Goal: Information Seeking & Learning: Learn about a topic

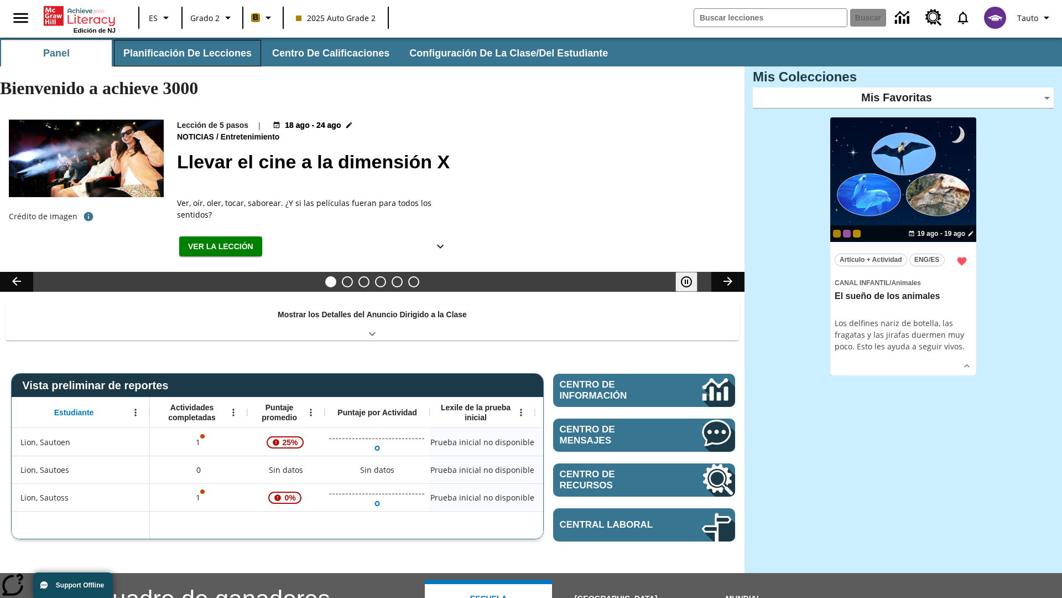
click at [185, 53] on button "Planificación de lecciones" at bounding box center [187, 53] width 147 height 27
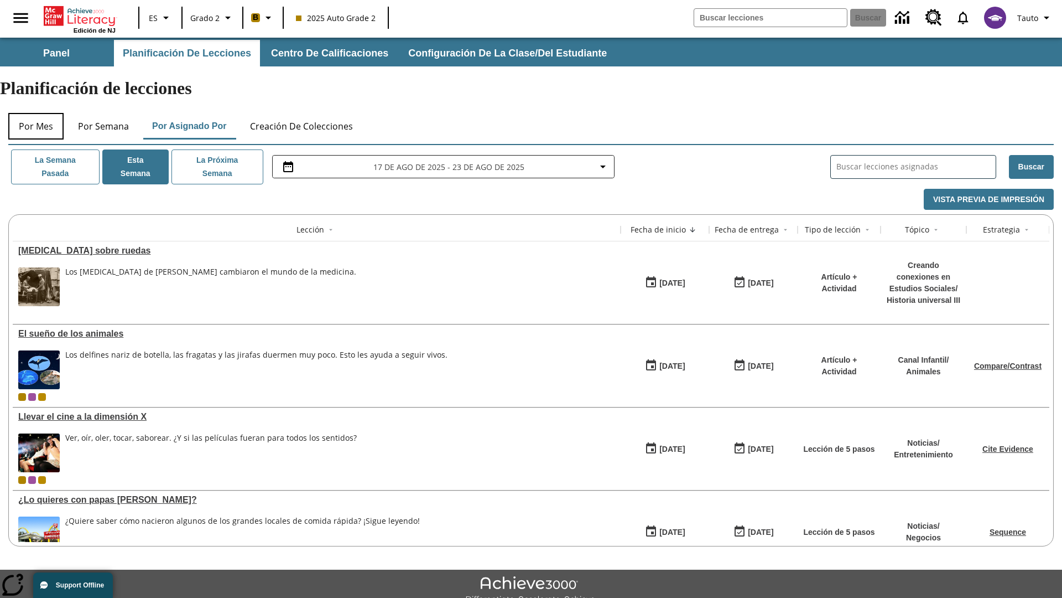
click at [36, 113] on button "Por mes" at bounding box center [35, 126] width 55 height 27
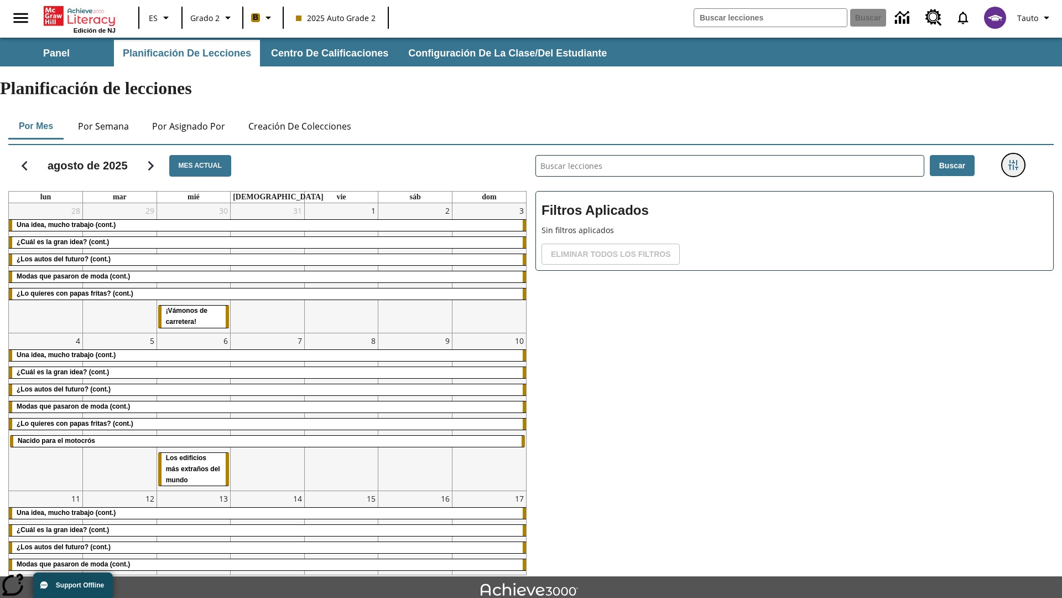
click at [1013, 160] on icon "Menú lateral de filtros" at bounding box center [1014, 165] width 10 height 10
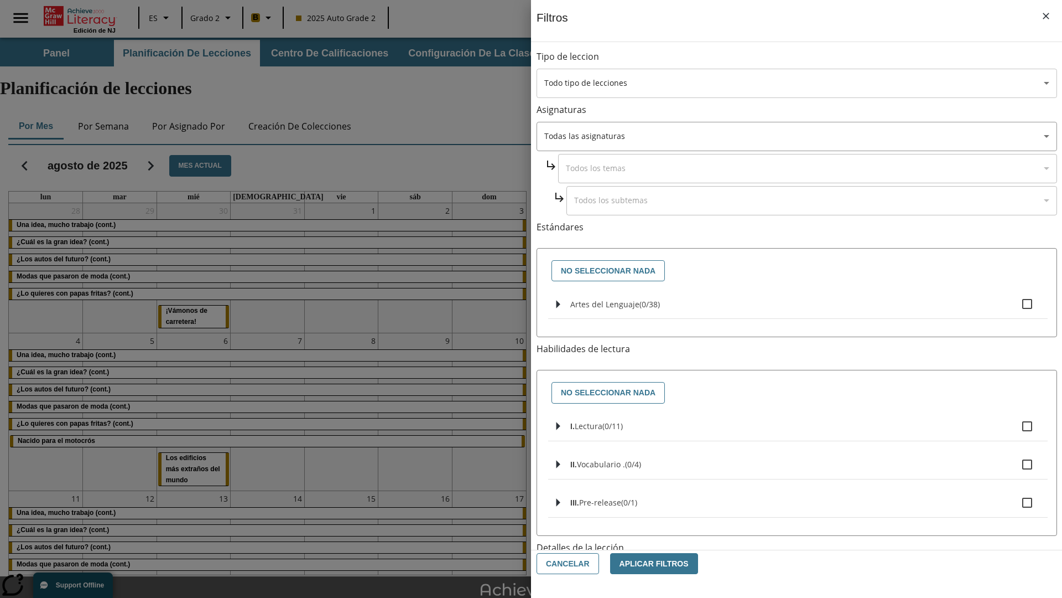
click at [797, 83] on body "[MEDICAL_DATA] al contenido principal Edición de NJ ES Grado 2 B 2025 Auto Grad…" at bounding box center [531, 343] width 1062 height 610
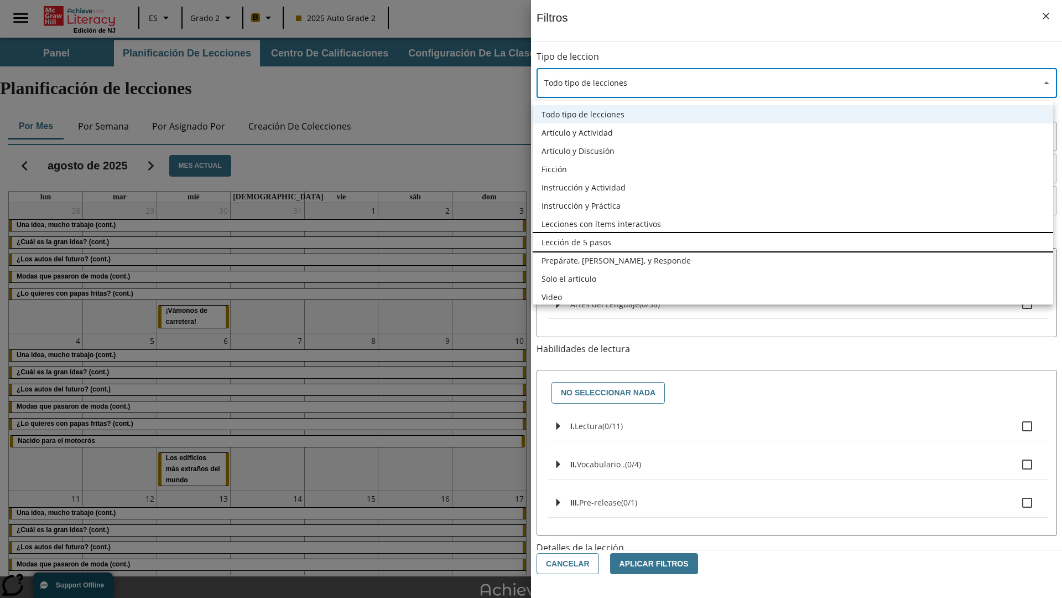
click at [793, 242] on li "Lección de 5 pasos" at bounding box center [793, 242] width 521 height 18
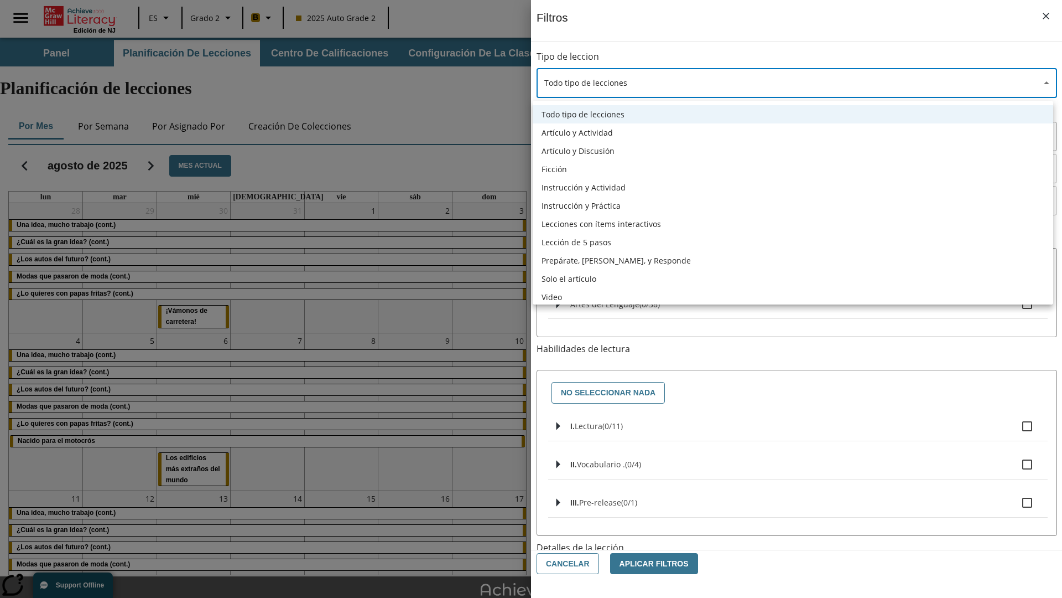
type input "1"
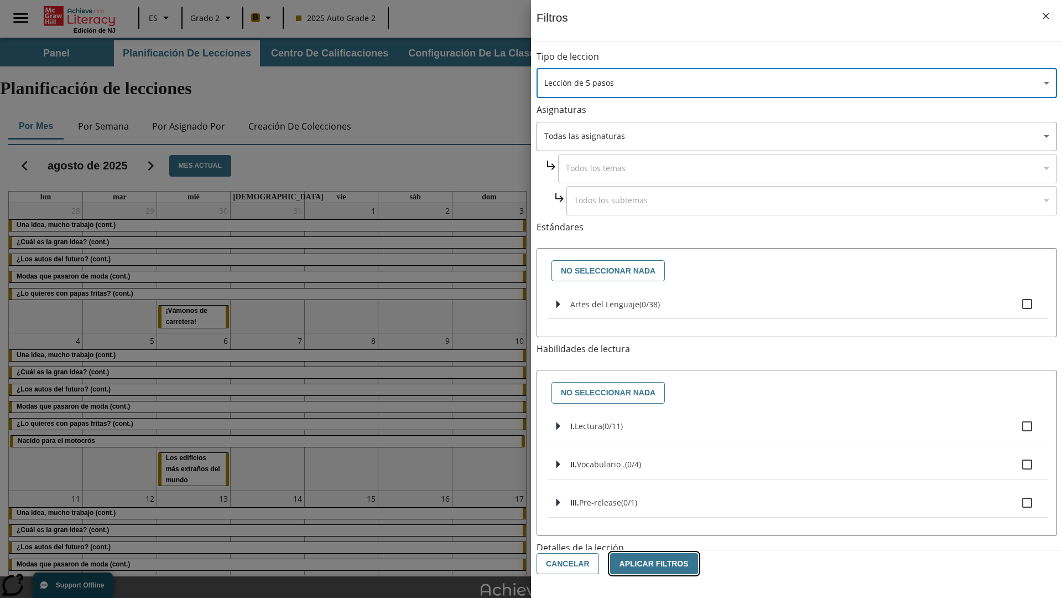
click at [648, 563] on button "Aplicar Filtros" at bounding box center [654, 564] width 88 height 22
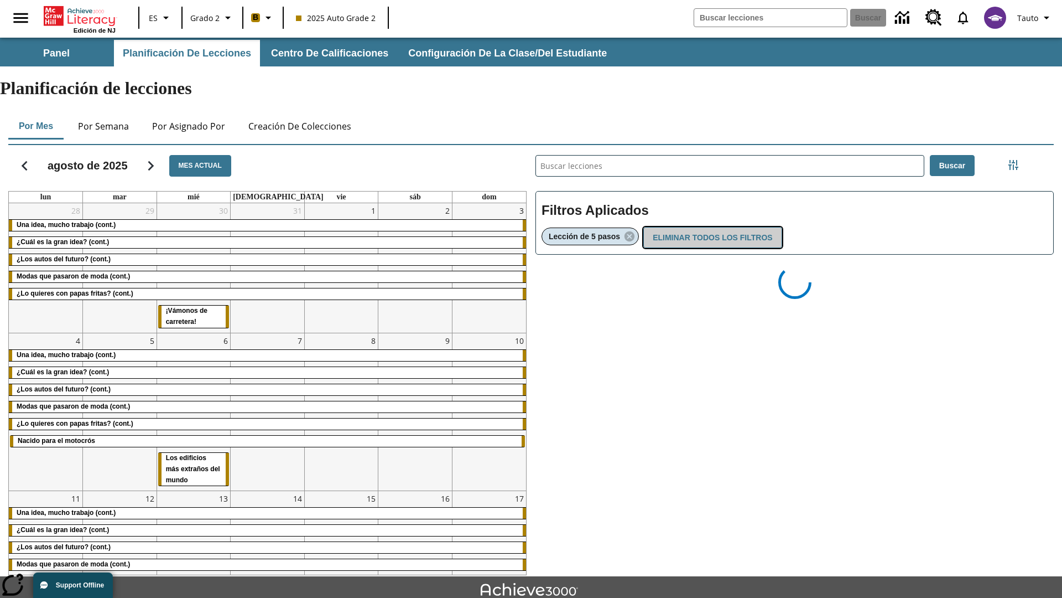
click at [711, 227] on button "Eliminar todos los filtros" at bounding box center [713, 238] width 138 height 22
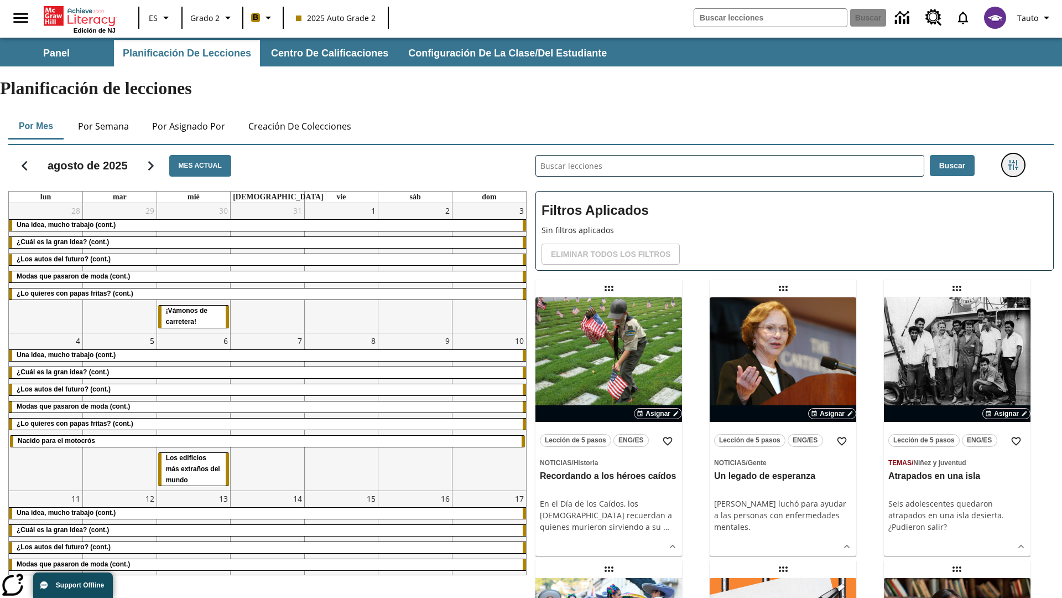
click at [1013, 160] on icon "Menú lateral de filtros" at bounding box center [1014, 165] width 10 height 10
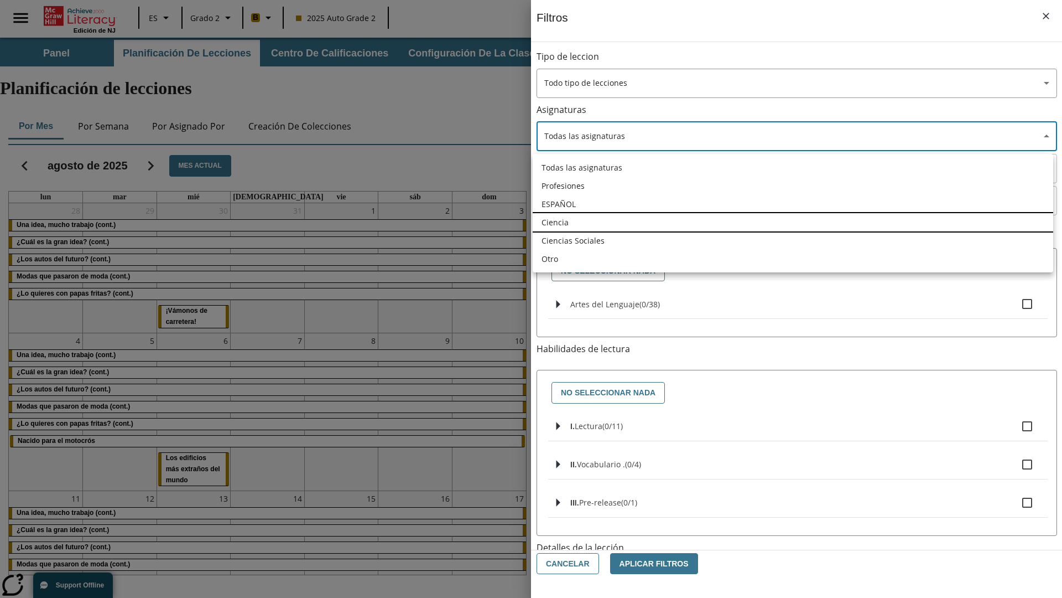
click at [793, 222] on li "Ciencia" at bounding box center [793, 222] width 521 height 18
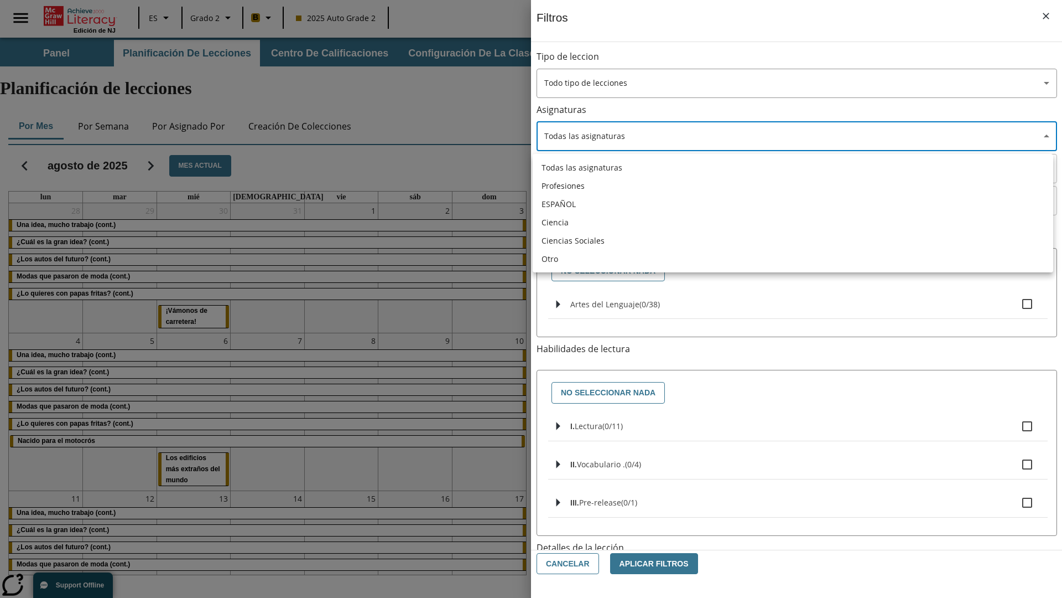
type input "2"
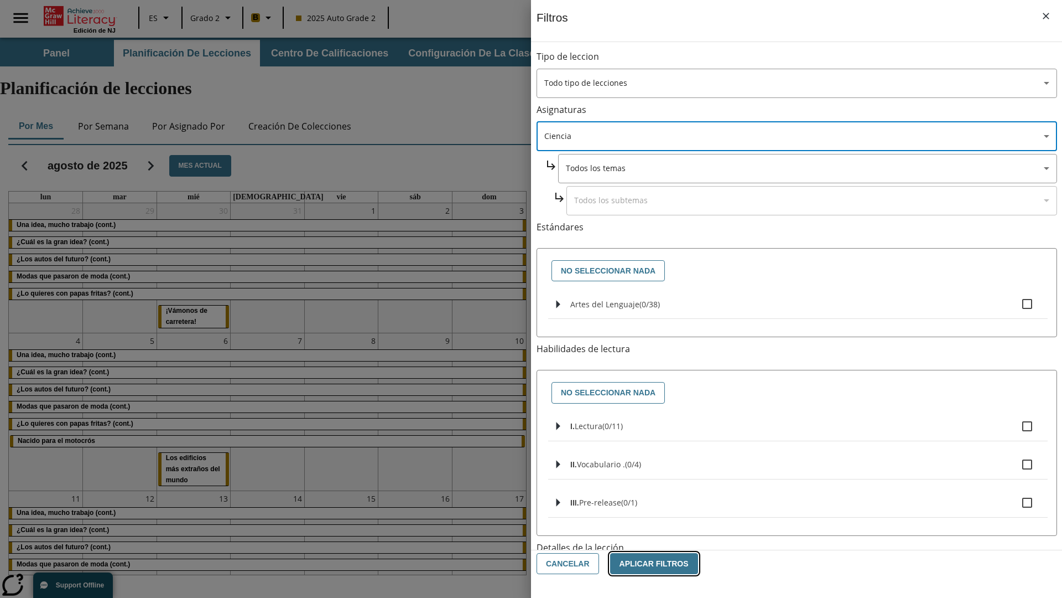
click at [648, 563] on button "Aplicar Filtros" at bounding box center [654, 564] width 88 height 22
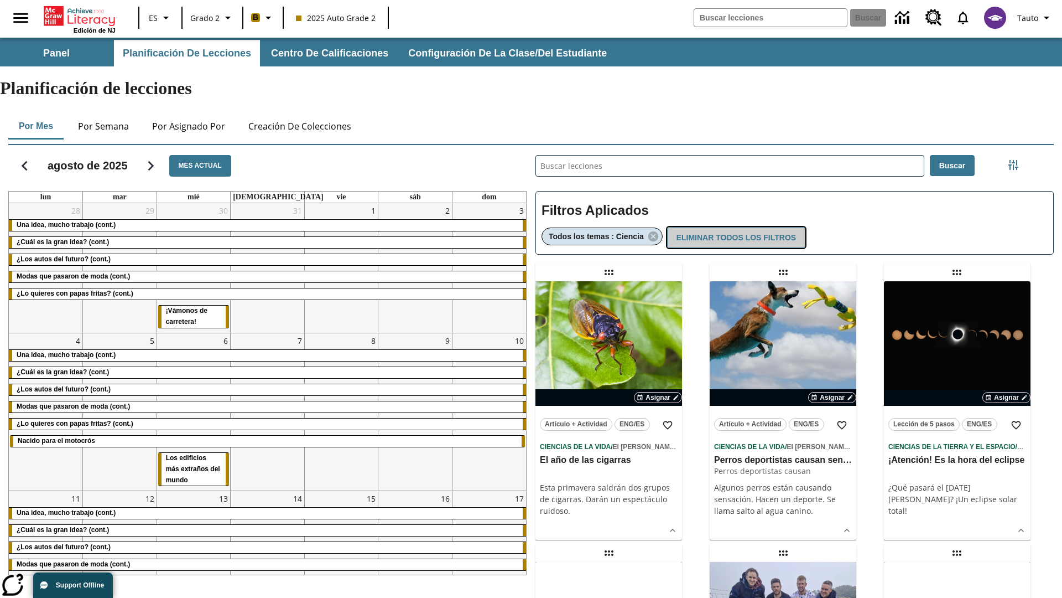
click at [735, 227] on button "Eliminar todos los filtros" at bounding box center [736, 238] width 138 height 22
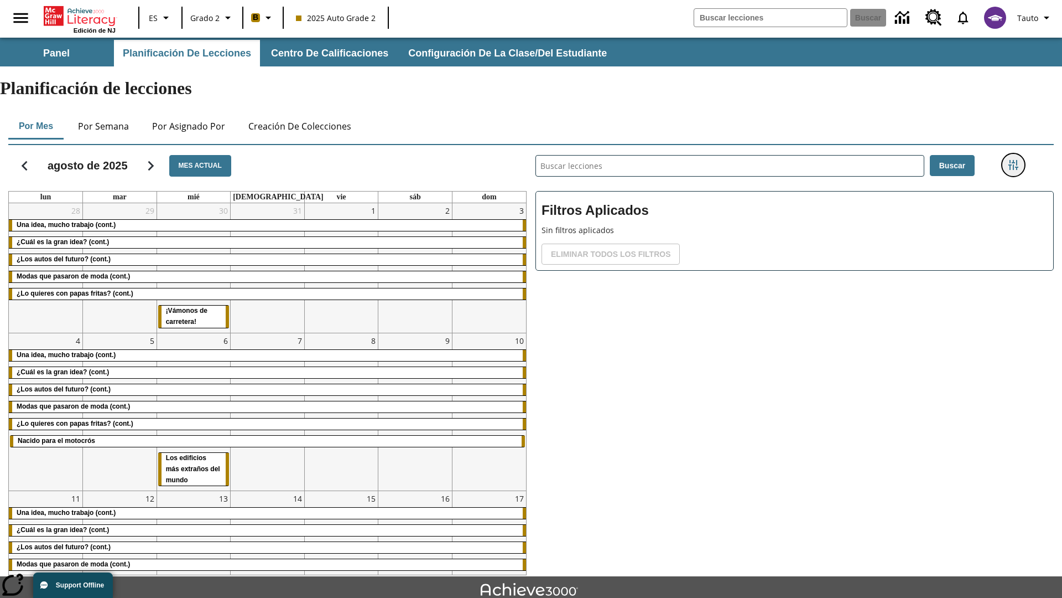
click at [1013, 160] on icon "Menú lateral de filtros" at bounding box center [1014, 165] width 10 height 10
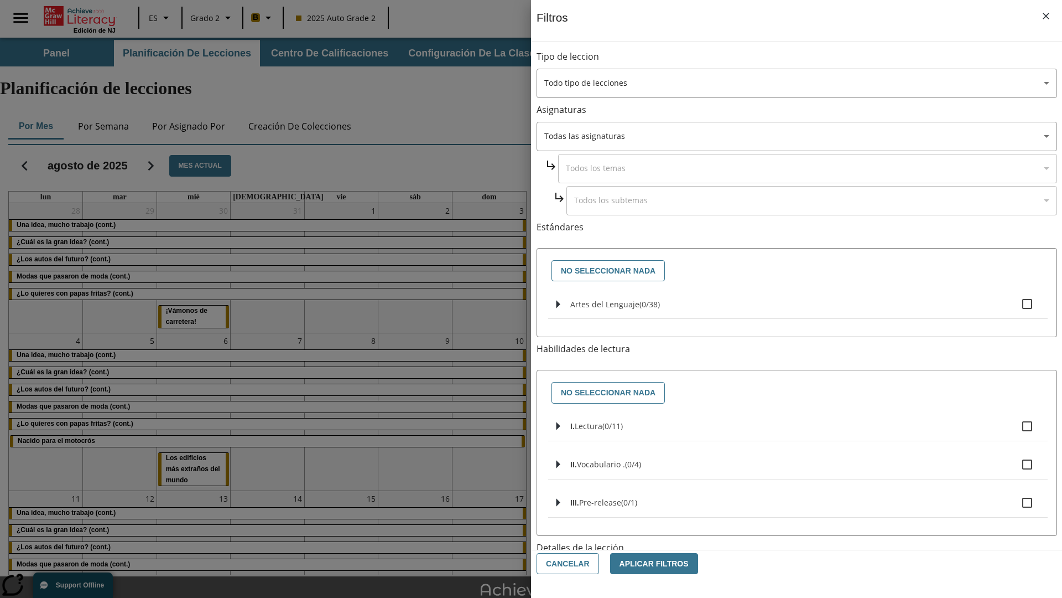
click at [640, 304] on span "Artes del Lenguaje" at bounding box center [650, 304] width 20 height 11
click at [1016, 304] on input "Artes del Lenguaje ( 0 / 38 )" at bounding box center [1027, 303] width 23 height 23
checkbox input "true"
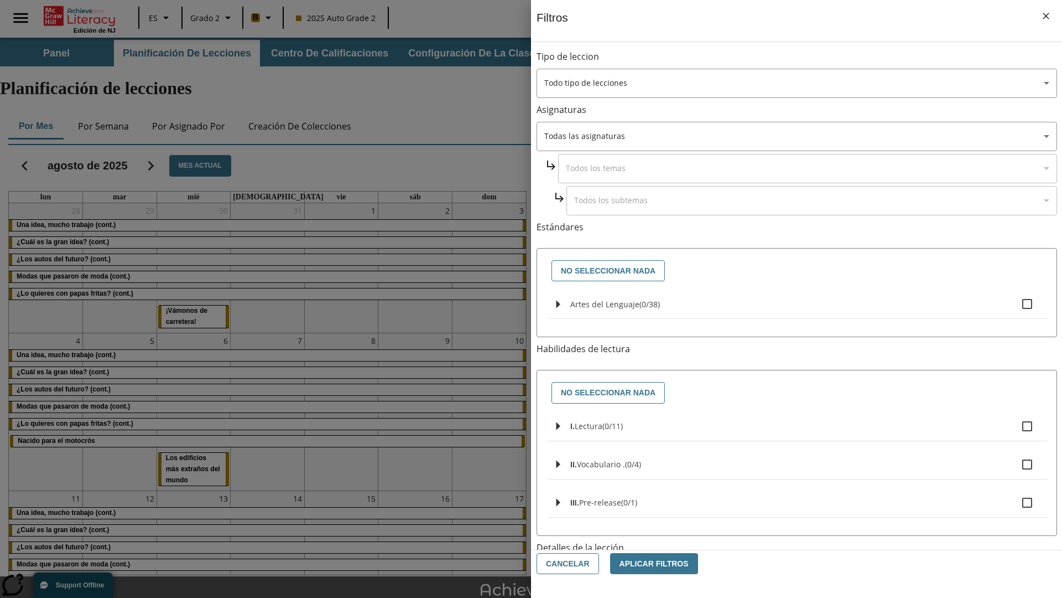
checkbox input "true"
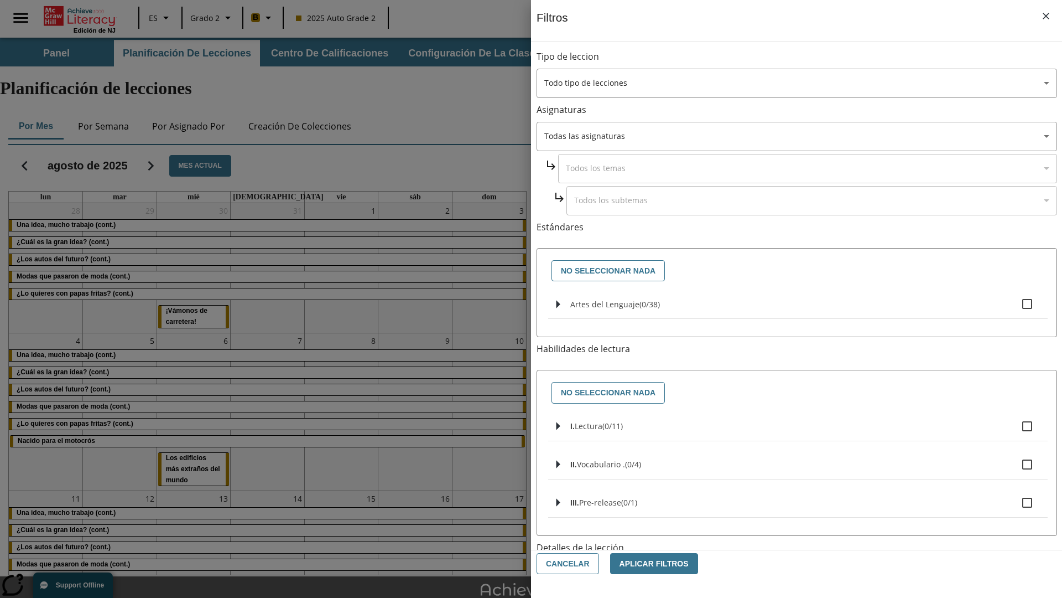
checkbox input "true"
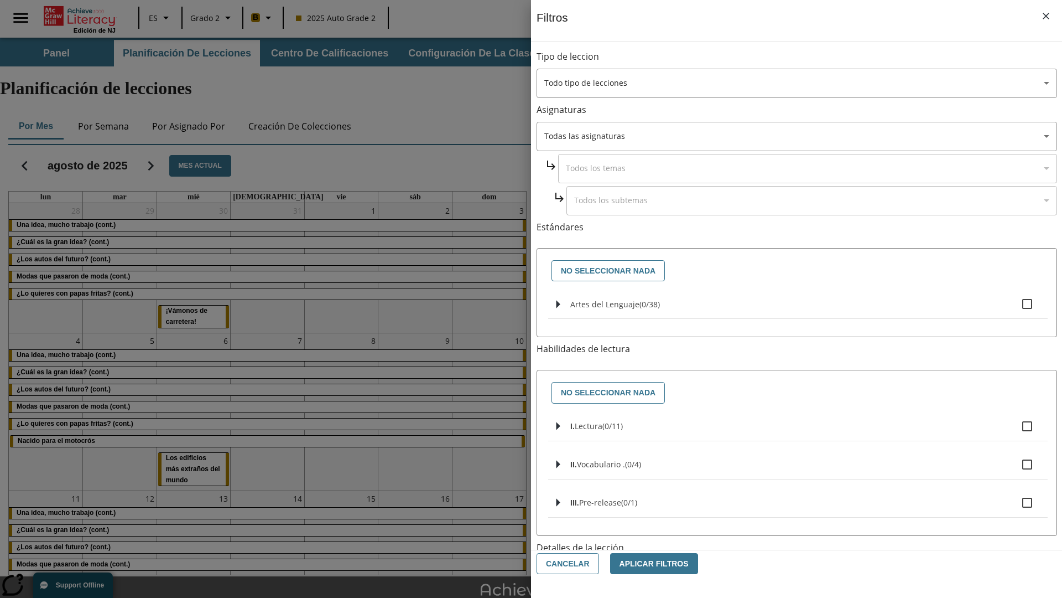
checkbox input "true"
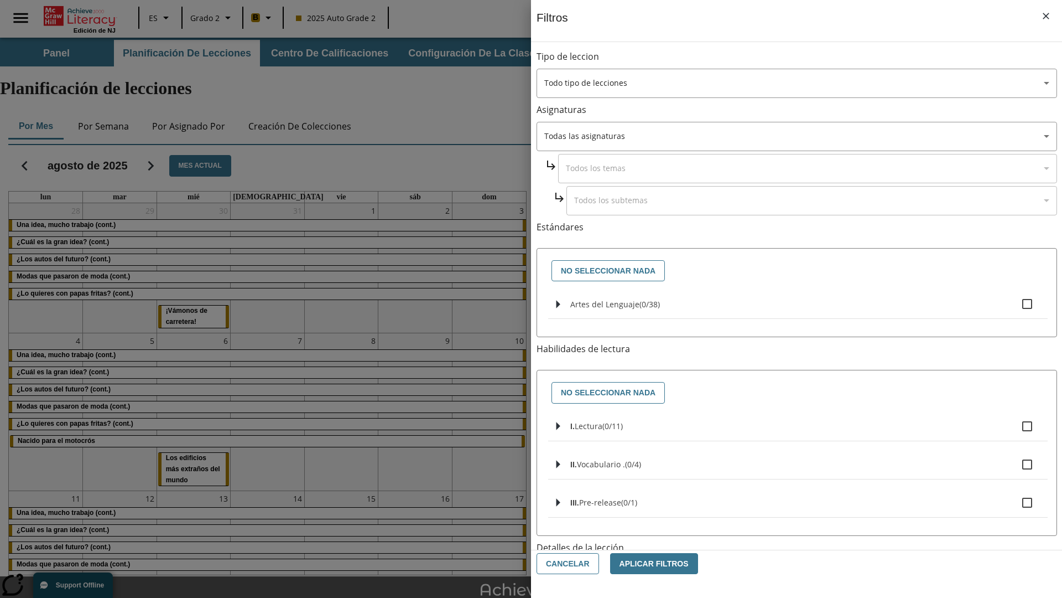
checkbox input "true"
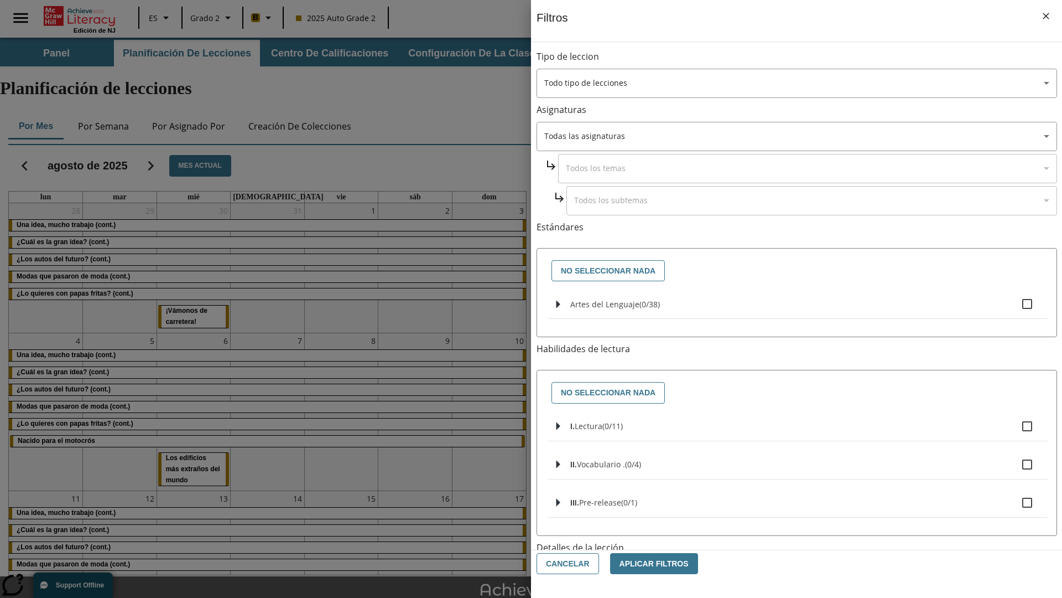
checkbox input "true"
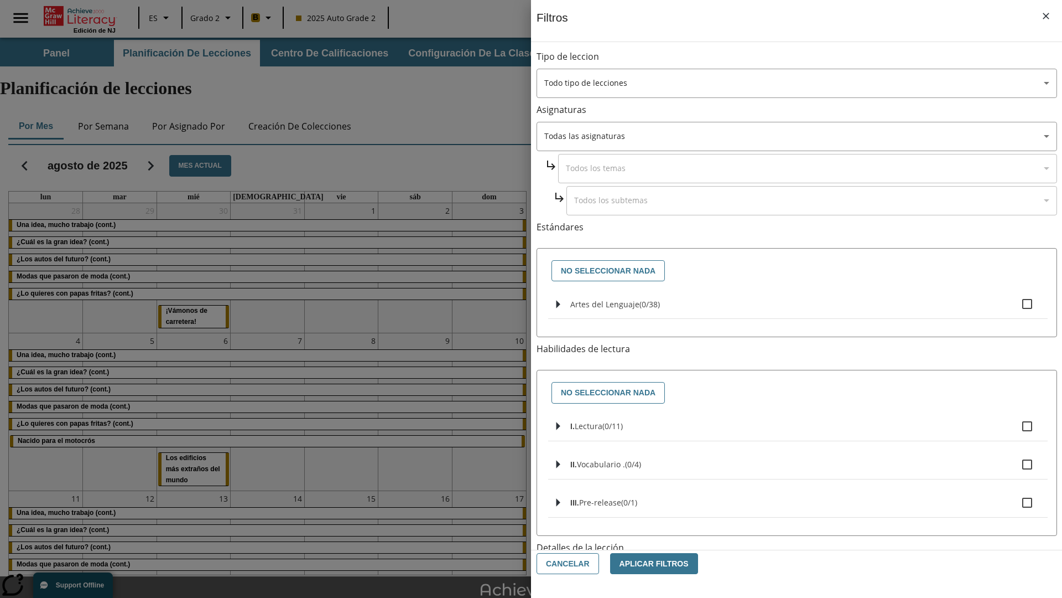
checkbox input "true"
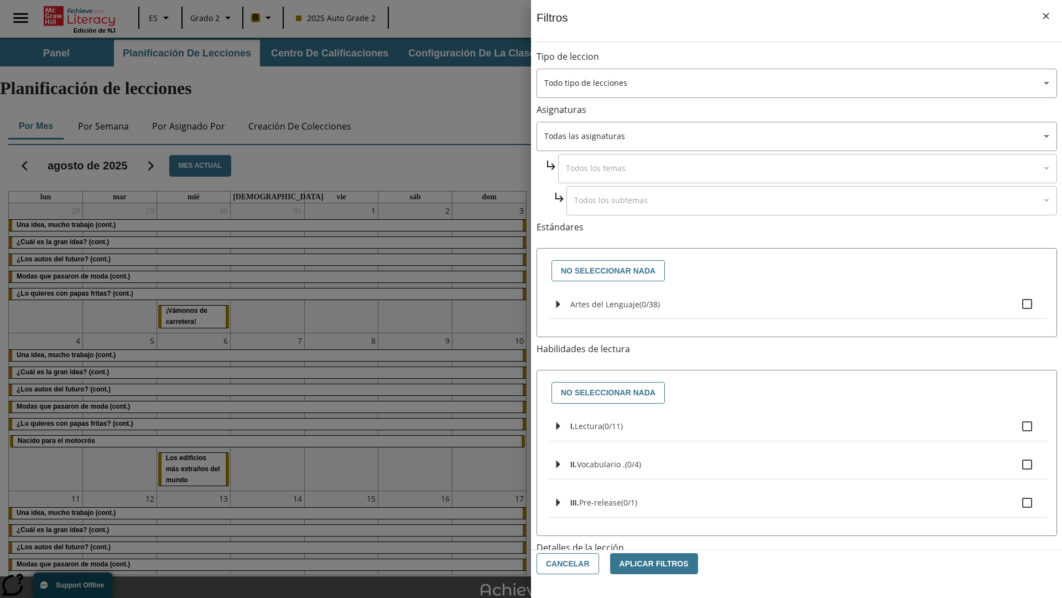
checkbox input "true"
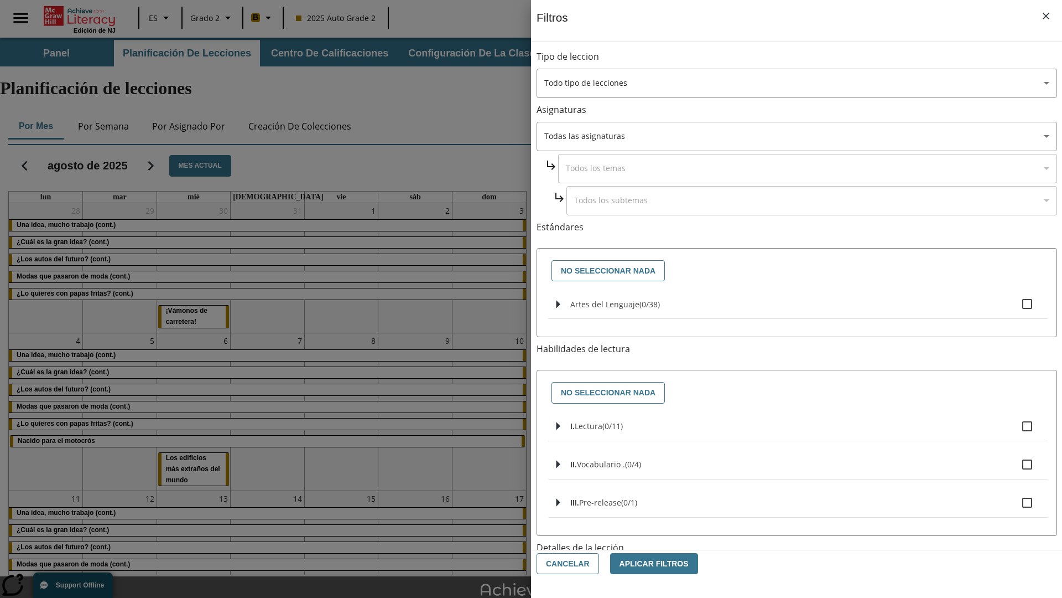
checkbox input "true"
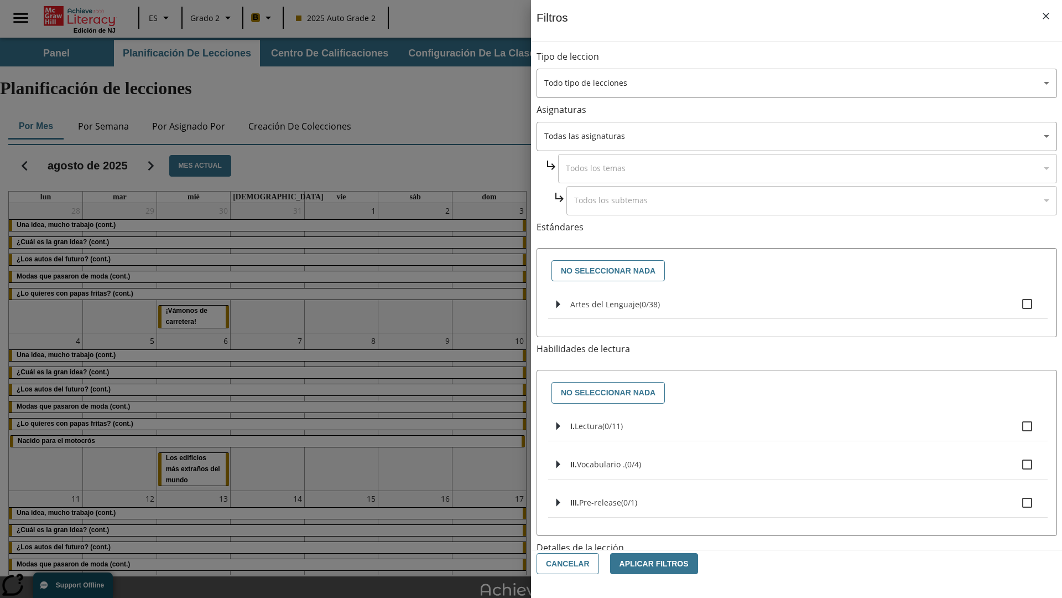
checkbox input "true"
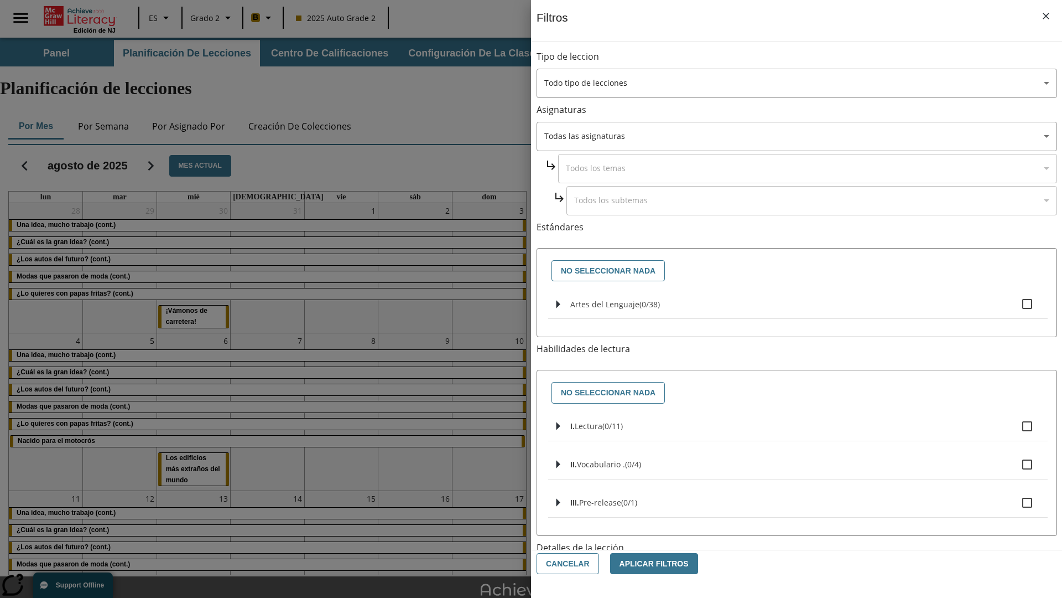
checkbox input "true"
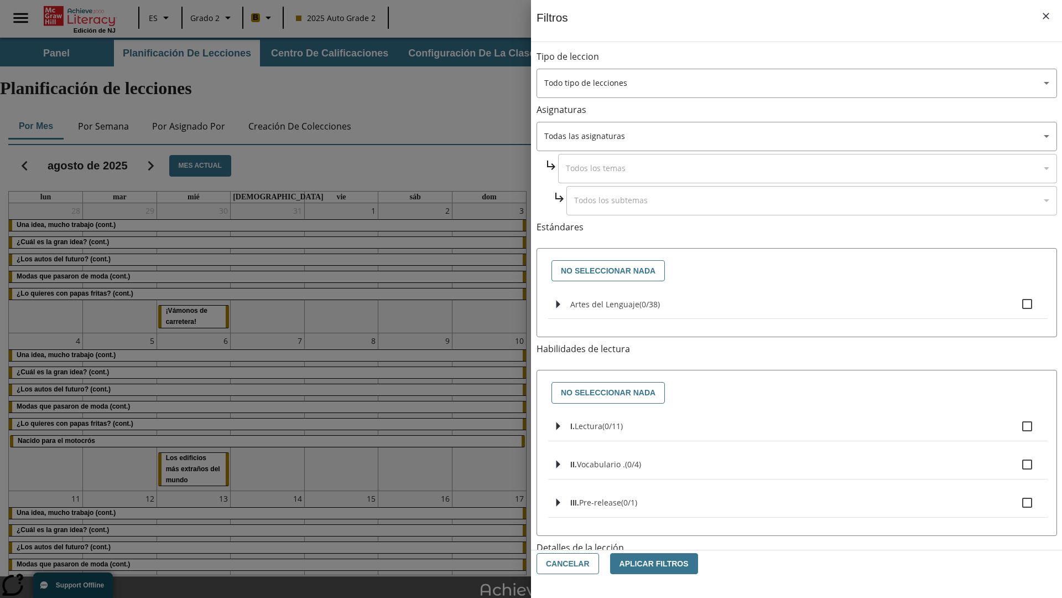
checkbox input "true"
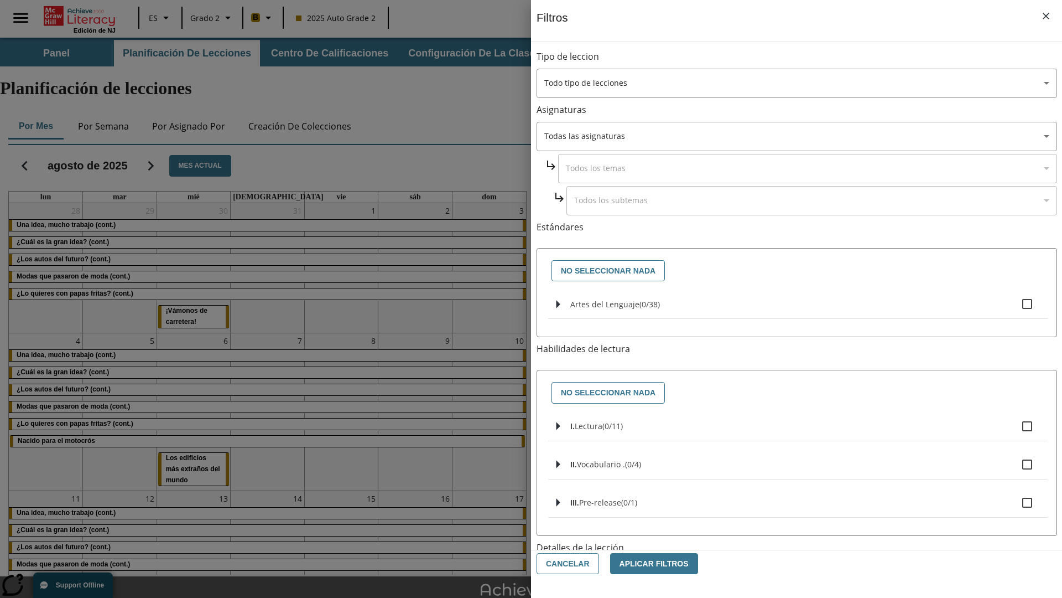
checkbox input "true"
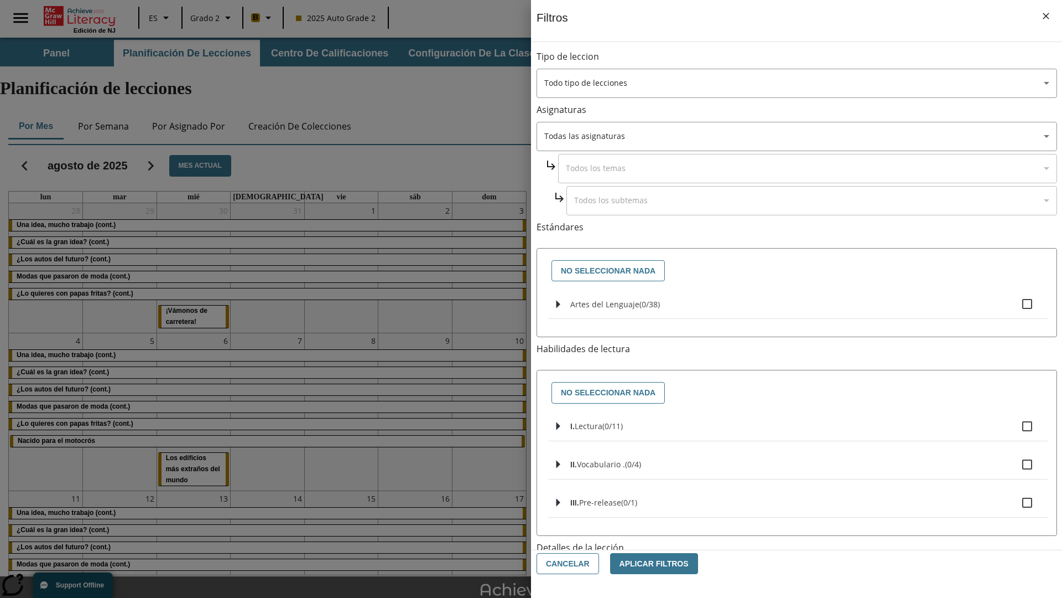
checkbox input "true"
click at [648, 563] on button "Aplicar Filtros" at bounding box center [654, 564] width 88 height 22
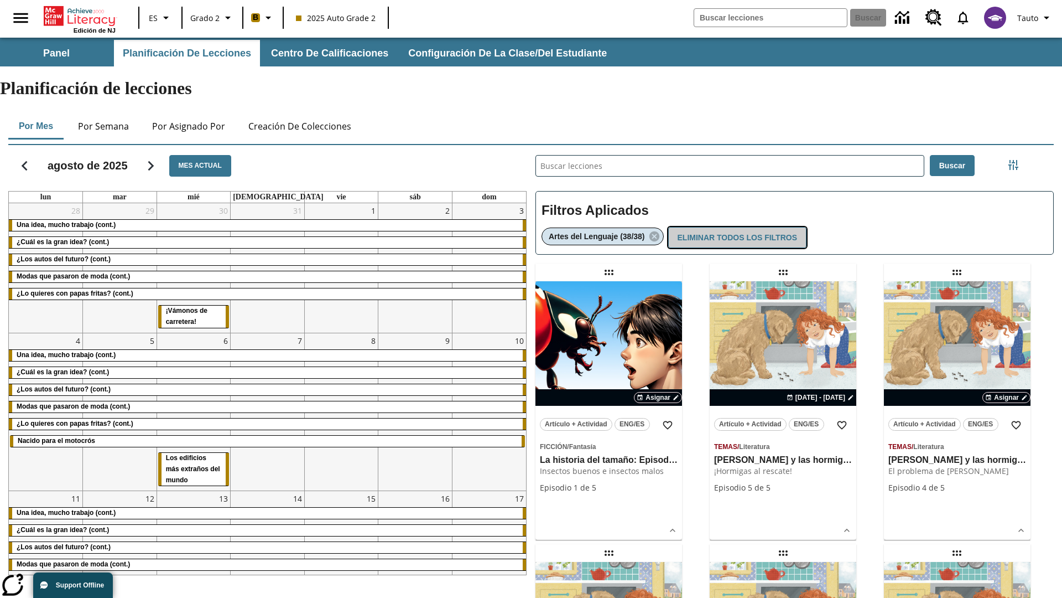
click at [737, 227] on button "Eliminar todos los filtros" at bounding box center [737, 238] width 138 height 22
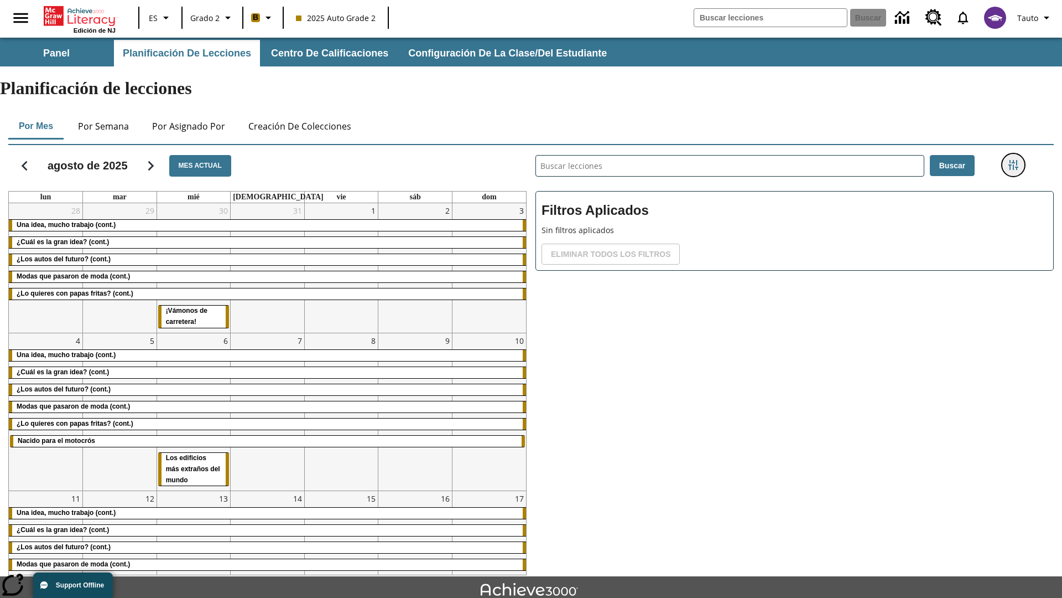
click at [1013, 160] on icon "Menú lateral de filtros" at bounding box center [1014, 165] width 10 height 10
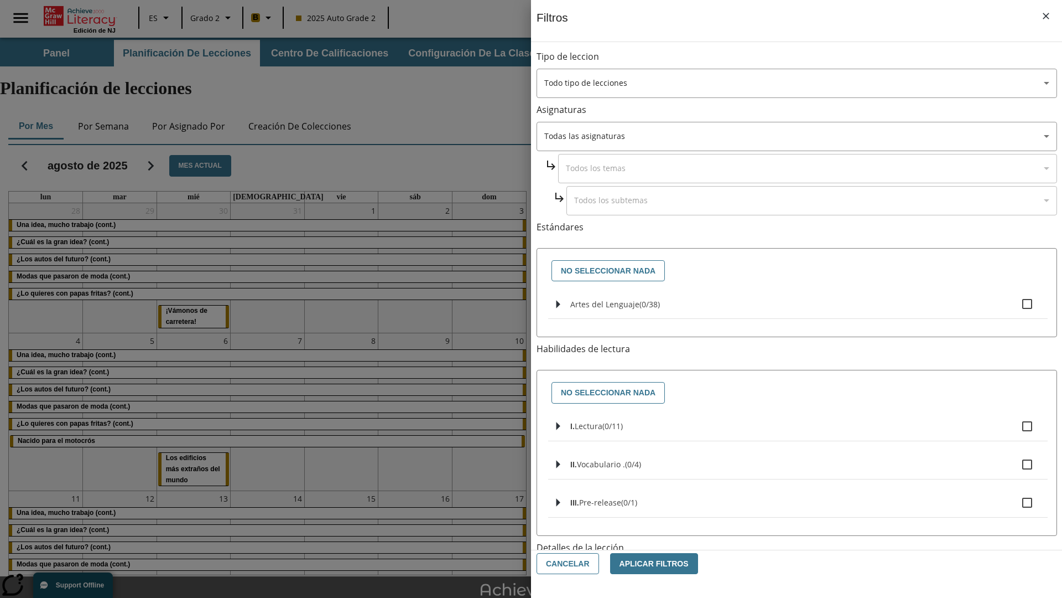
click at [798, 426] on label "I. Lectura ( 0 / 11 )" at bounding box center [805, 425] width 469 height 23
click at [1016, 426] on input "I. Lectura ( 0 / 11 )" at bounding box center [1027, 425] width 23 height 23
checkbox input "true"
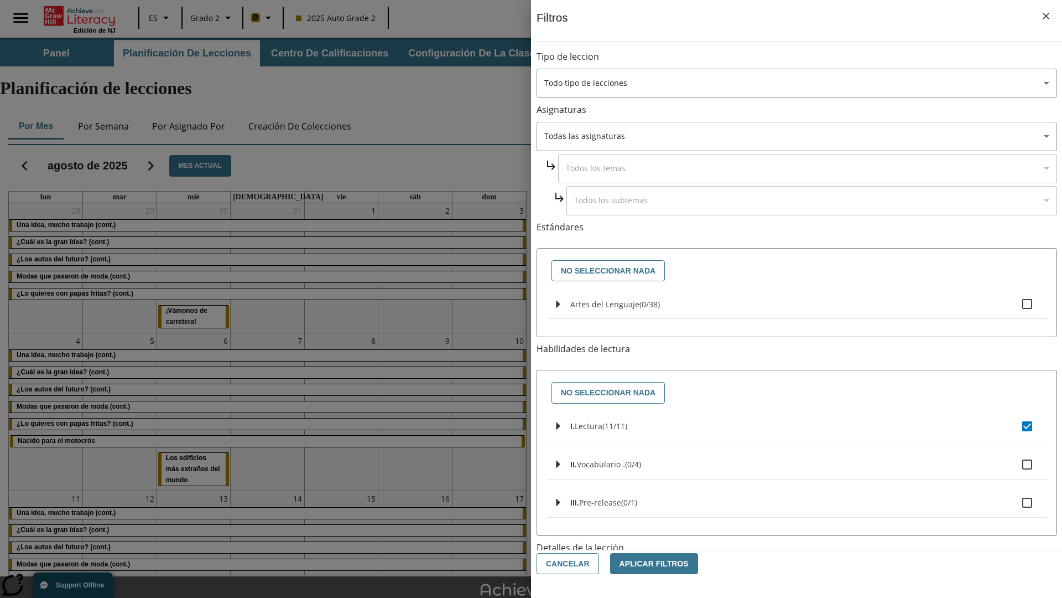
checkbox input "true"
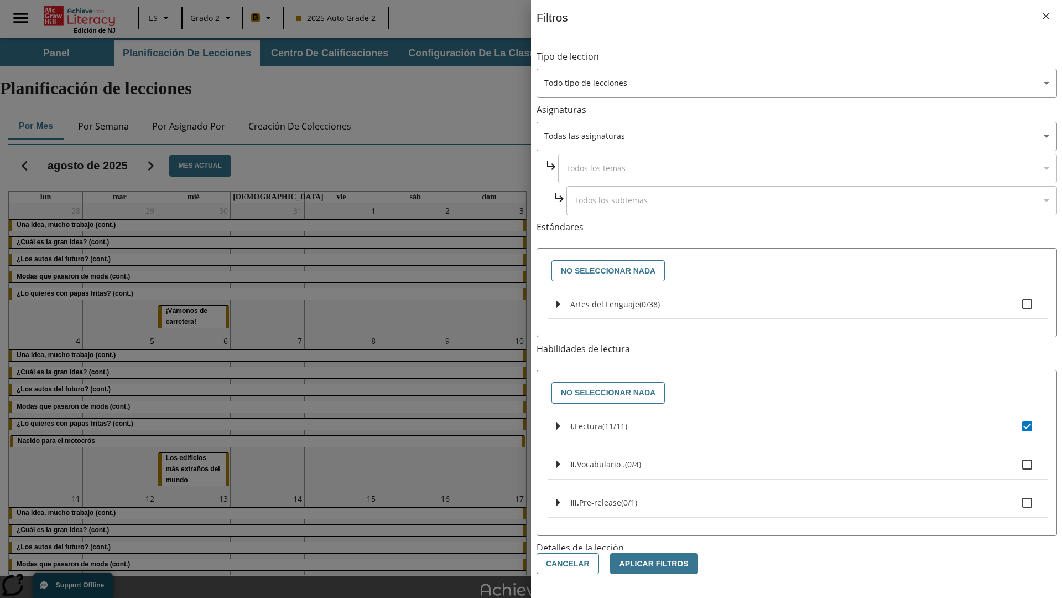
checkbox input "true"
click at [648, 563] on button "Aplicar Filtros" at bounding box center [654, 564] width 88 height 22
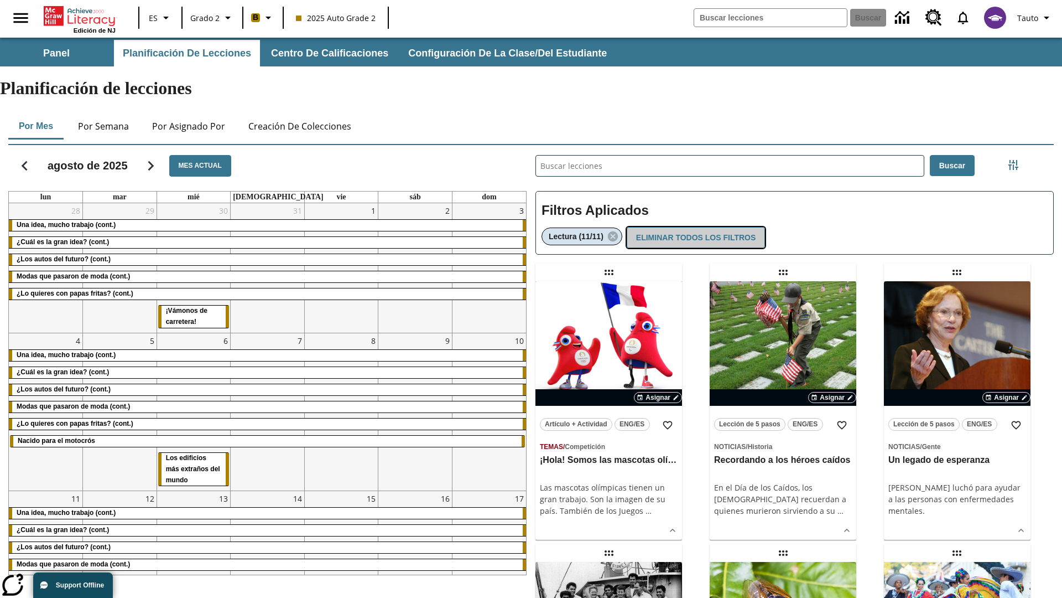
click at [695, 227] on button "Eliminar todos los filtros" at bounding box center [696, 238] width 138 height 22
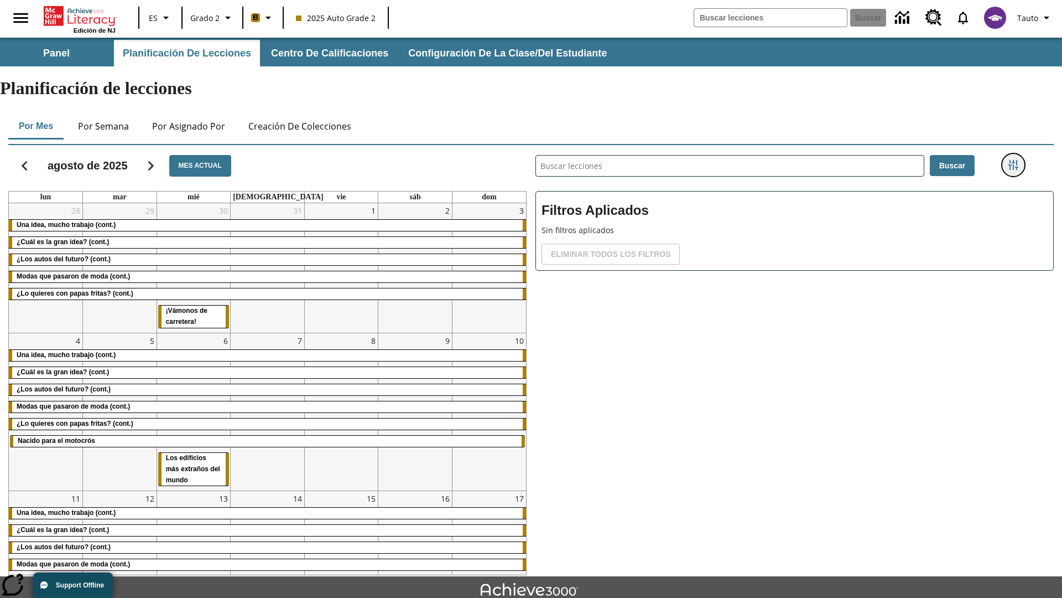
click at [1013, 160] on icon "Menú lateral de filtros" at bounding box center [1014, 165] width 10 height 10
